Goal: Check status: Check status

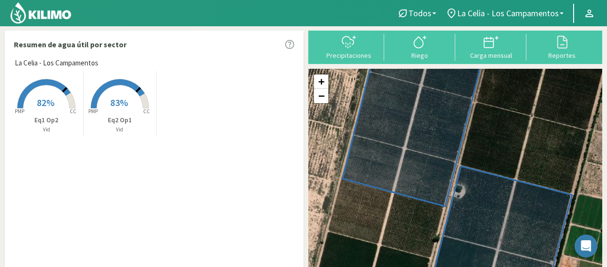
click at [46, 11] on img at bounding box center [41, 12] width 63 height 23
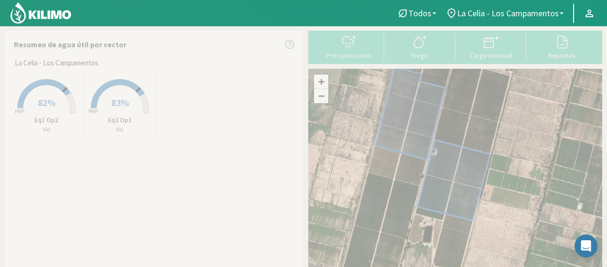
click at [56, 101] on rect at bounding box center [46, 109] width 76 height 76
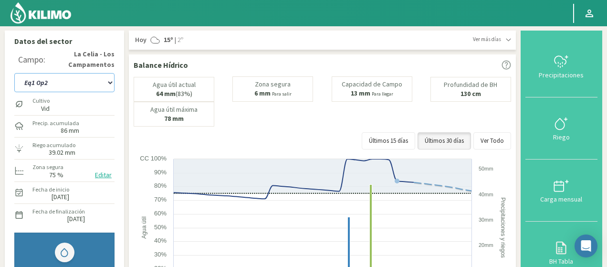
click at [82, 86] on select "Eq1 Op2 Eq2 Op1" at bounding box center [64, 82] width 100 height 19
click at [14, 73] on select "Eq1 Op2 Eq2 Op1" at bounding box center [64, 82] width 100 height 19
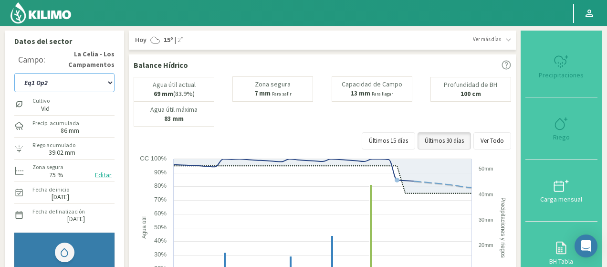
select select "3: Object"
click at [22, 7] on img at bounding box center [41, 12] width 63 height 23
